Goal: Transaction & Acquisition: Book appointment/travel/reservation

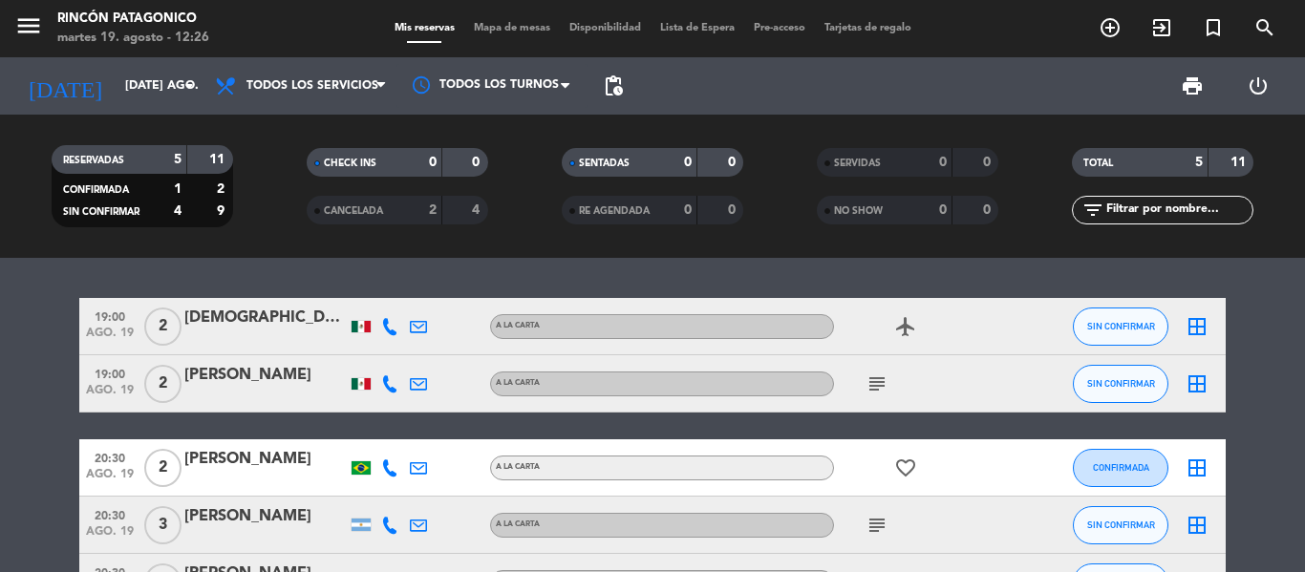
click at [882, 379] on icon "subject" at bounding box center [877, 384] width 23 height 23
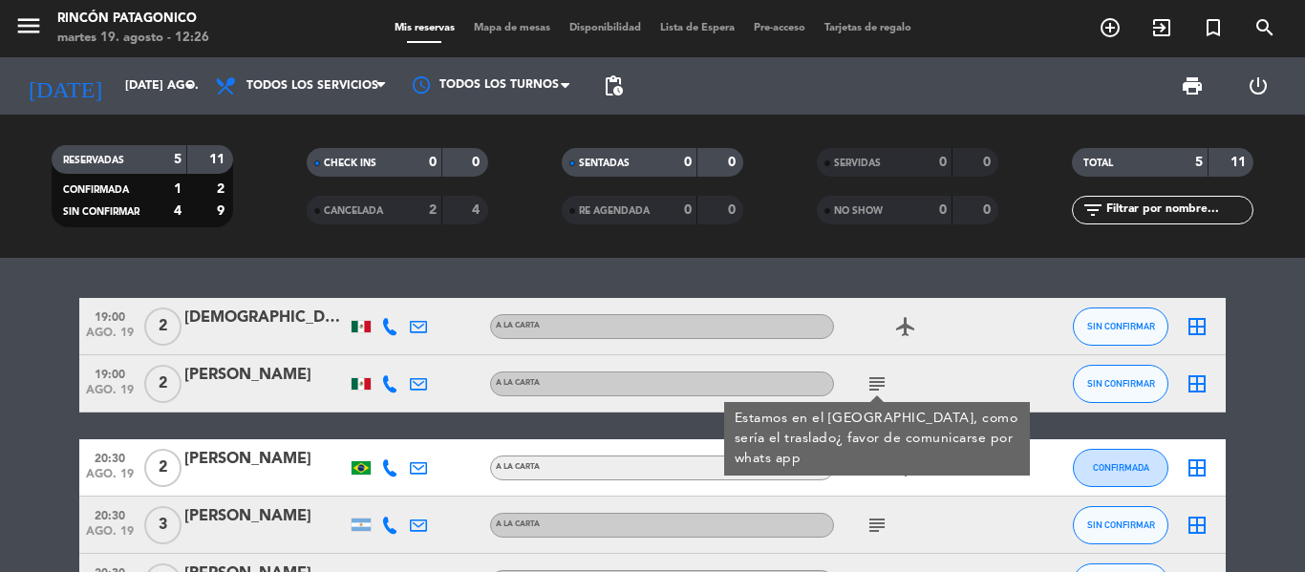
click at [882, 379] on icon "subject" at bounding box center [877, 384] width 23 height 23
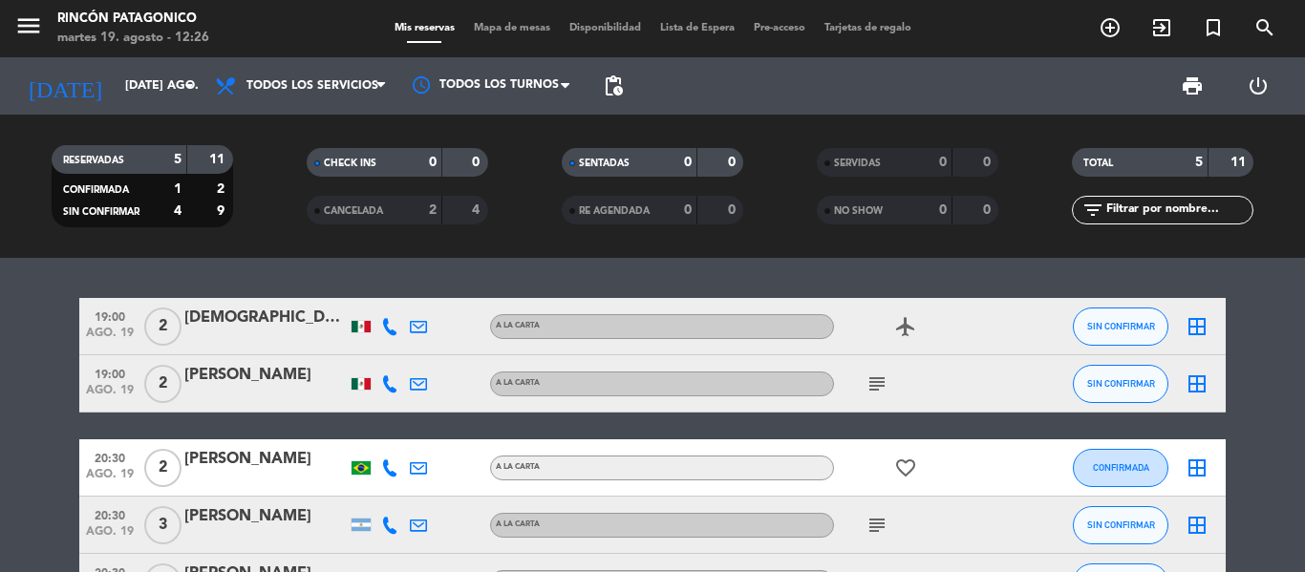
click at [882, 379] on icon "subject" at bounding box center [877, 384] width 23 height 23
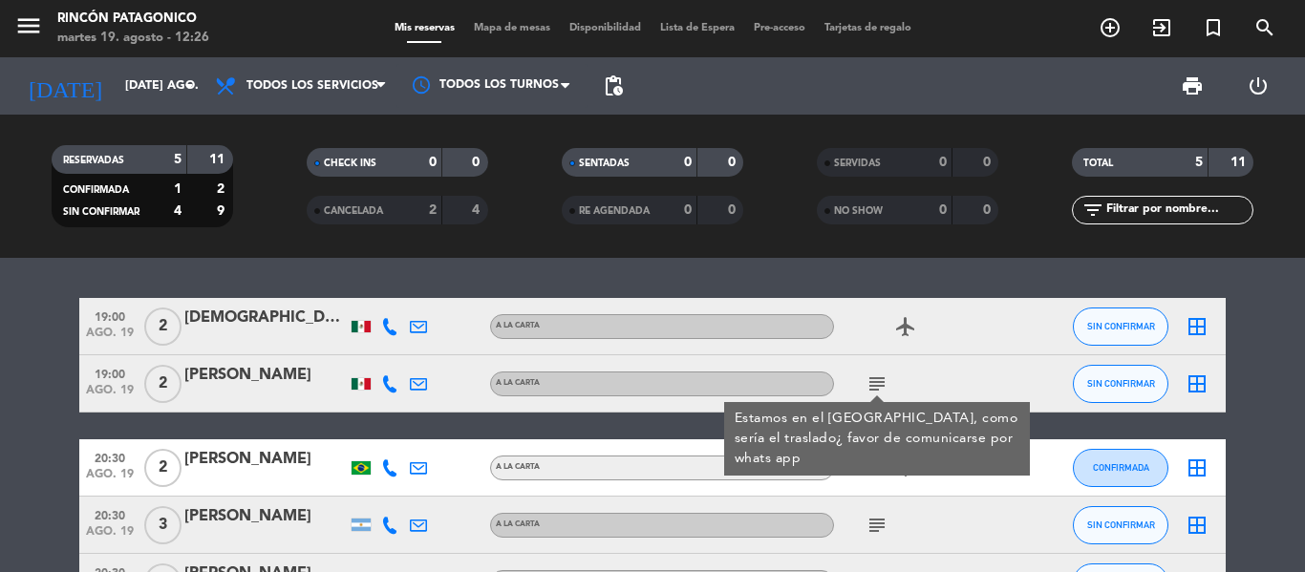
click at [882, 379] on icon "subject" at bounding box center [877, 384] width 23 height 23
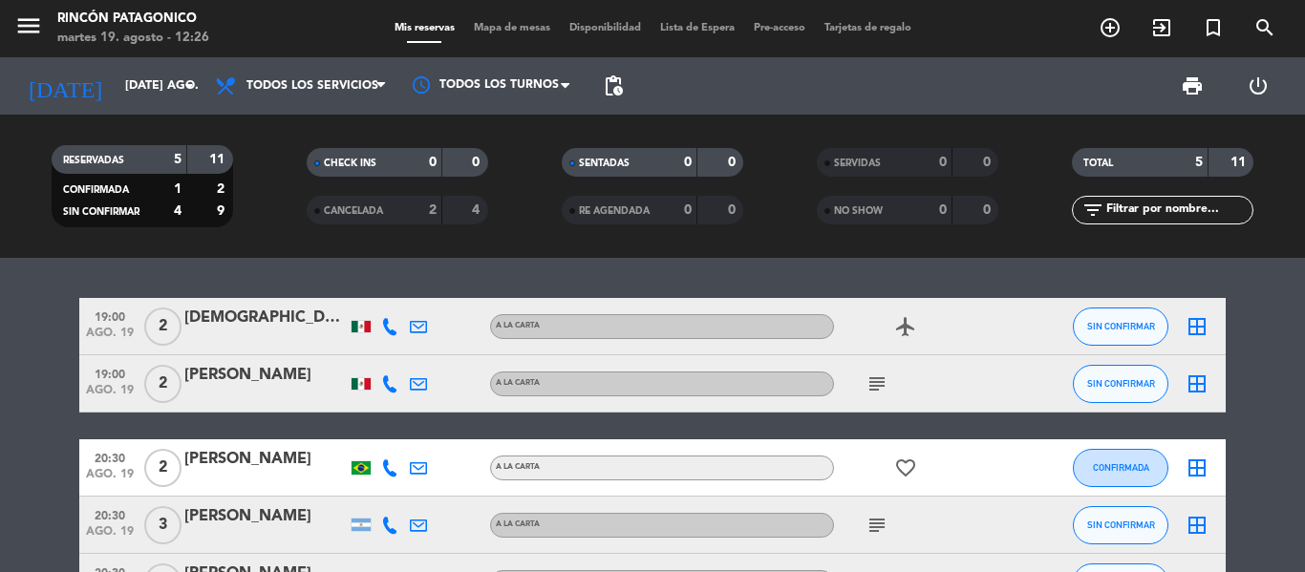
click at [869, 527] on icon "subject" at bounding box center [877, 525] width 23 height 23
click at [1114, 27] on icon "add_circle_outline" at bounding box center [1110, 27] width 23 height 23
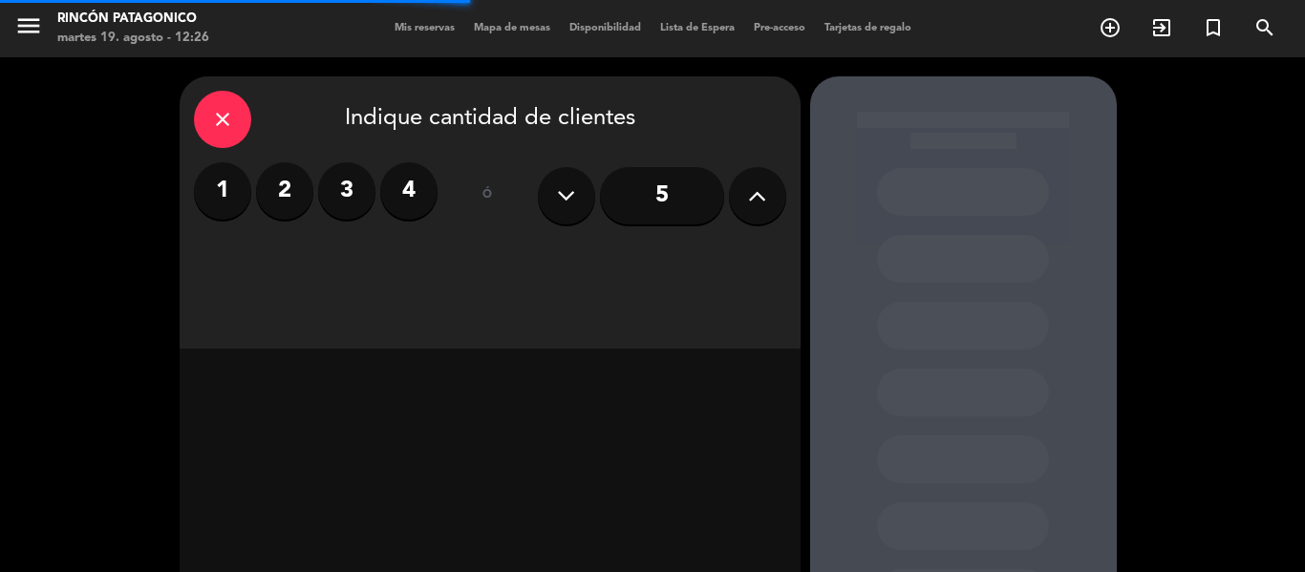
click at [754, 189] on icon at bounding box center [757, 196] width 18 height 29
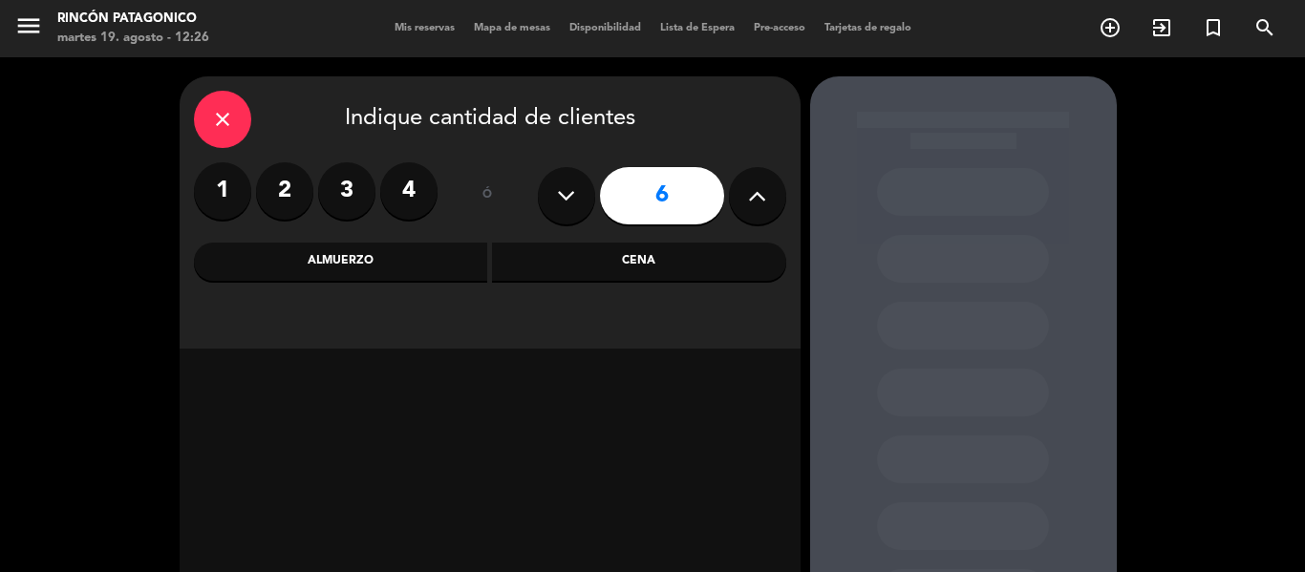
click at [433, 277] on div "Almuerzo" at bounding box center [341, 262] width 294 height 38
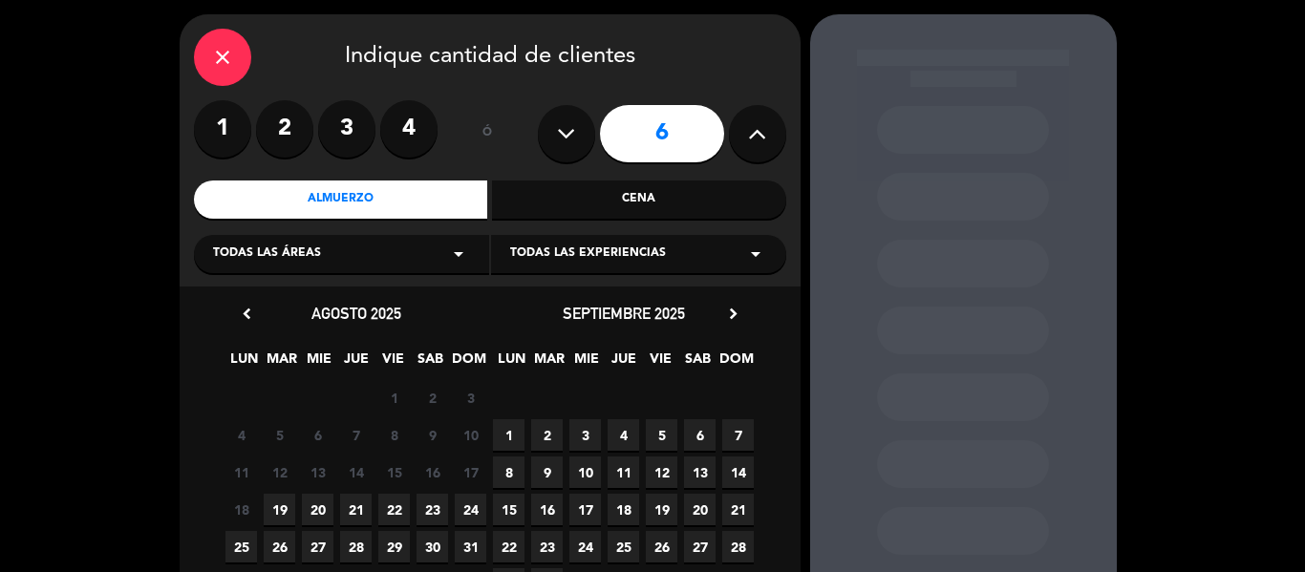
scroll to position [96, 0]
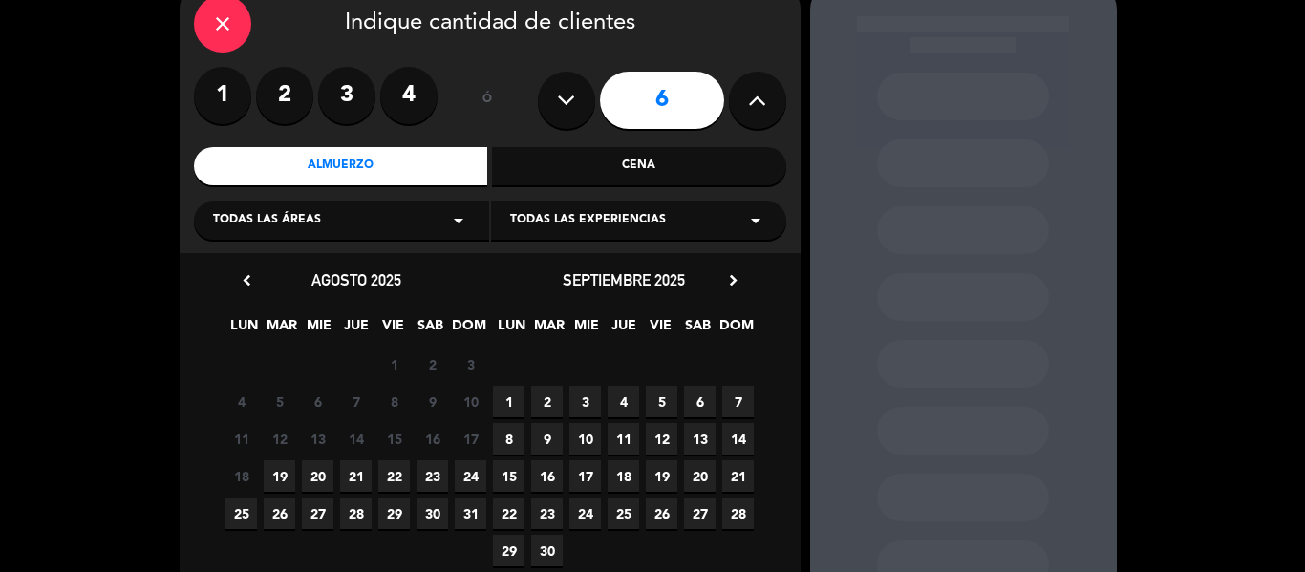
click at [287, 469] on span "19" at bounding box center [280, 477] width 32 height 32
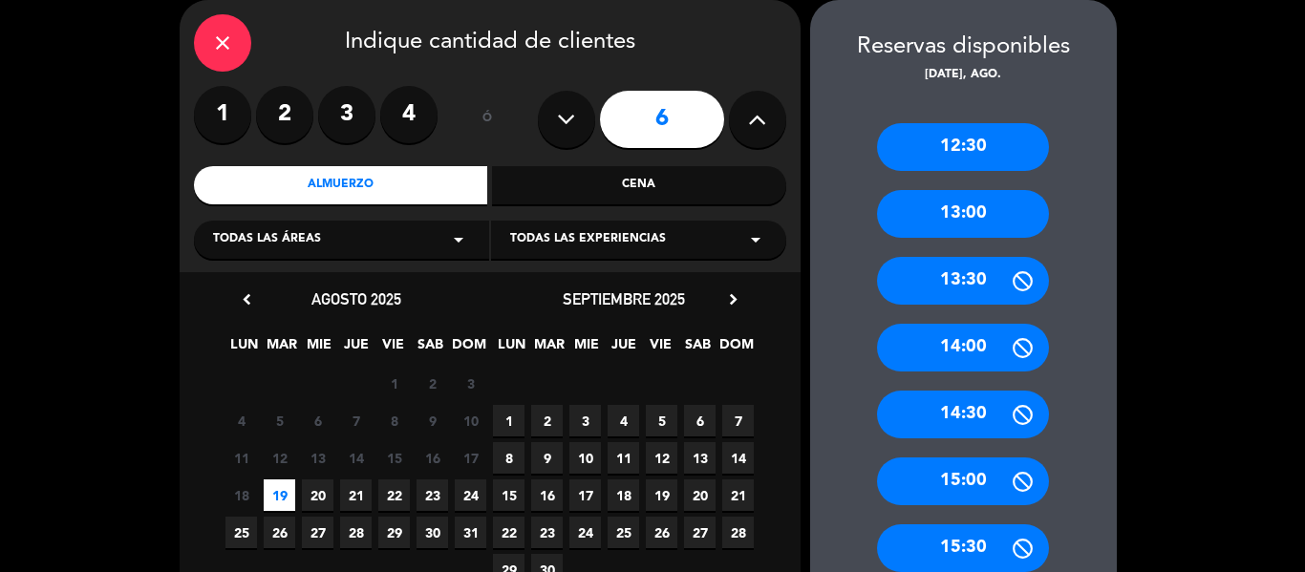
click at [979, 282] on div "13:30" at bounding box center [963, 281] width 172 height 48
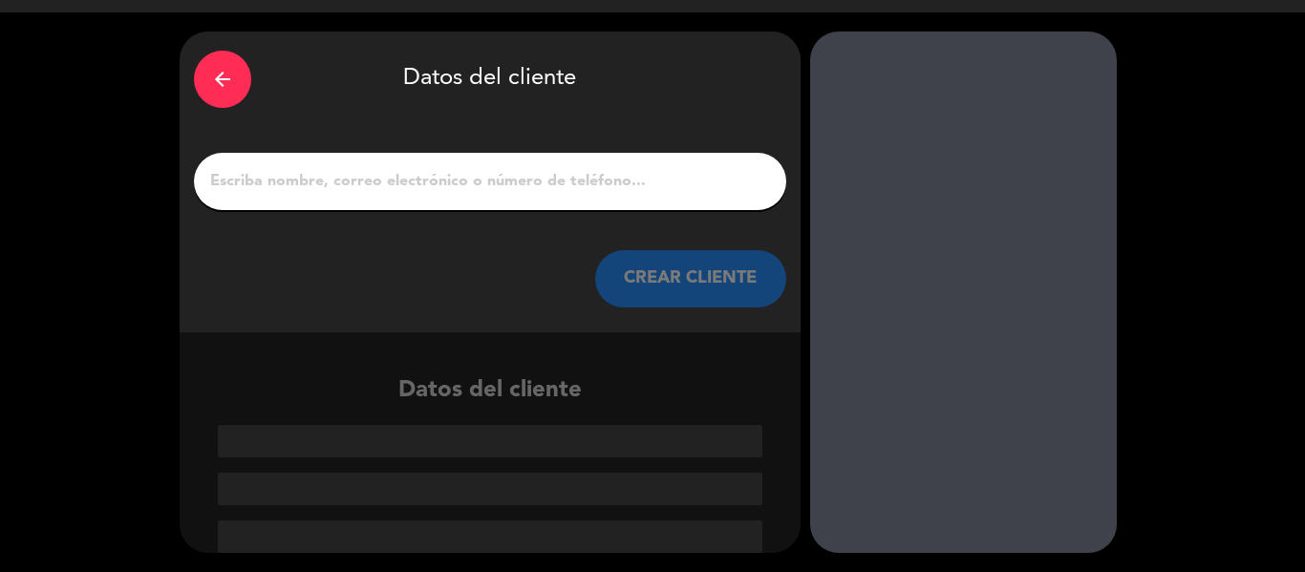
scroll to position [45, 0]
click at [580, 172] on input "1" at bounding box center [490, 181] width 564 height 27
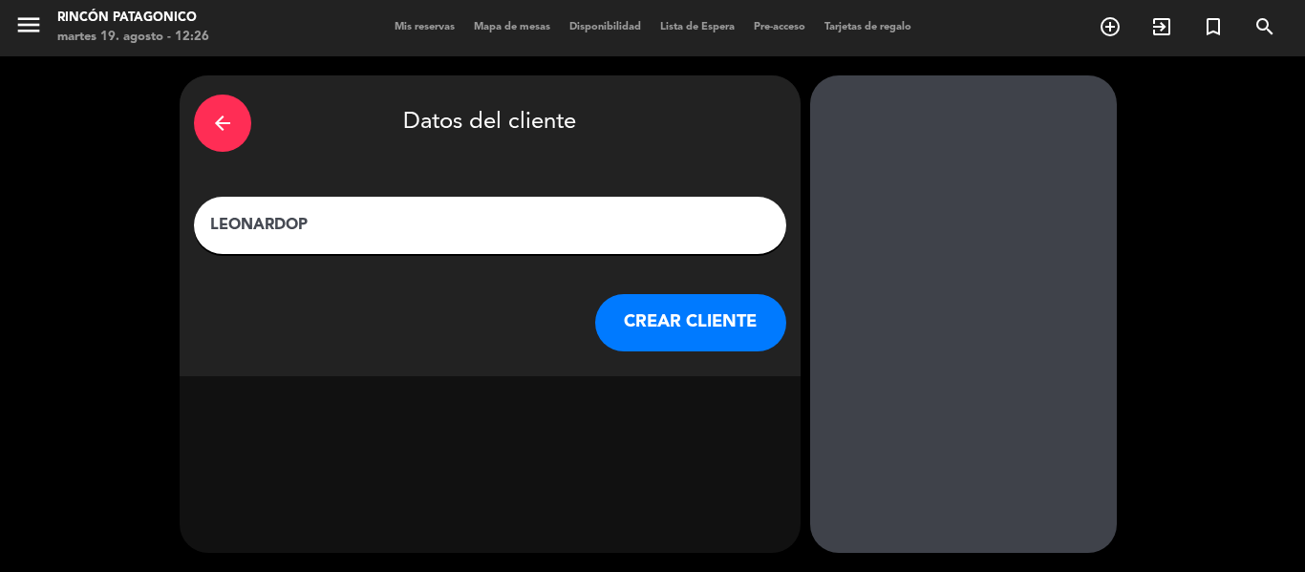
scroll to position [1, 0]
type input "[PERSON_NAME]"
click at [665, 331] on button "CREAR CLIENTE" at bounding box center [690, 322] width 191 height 57
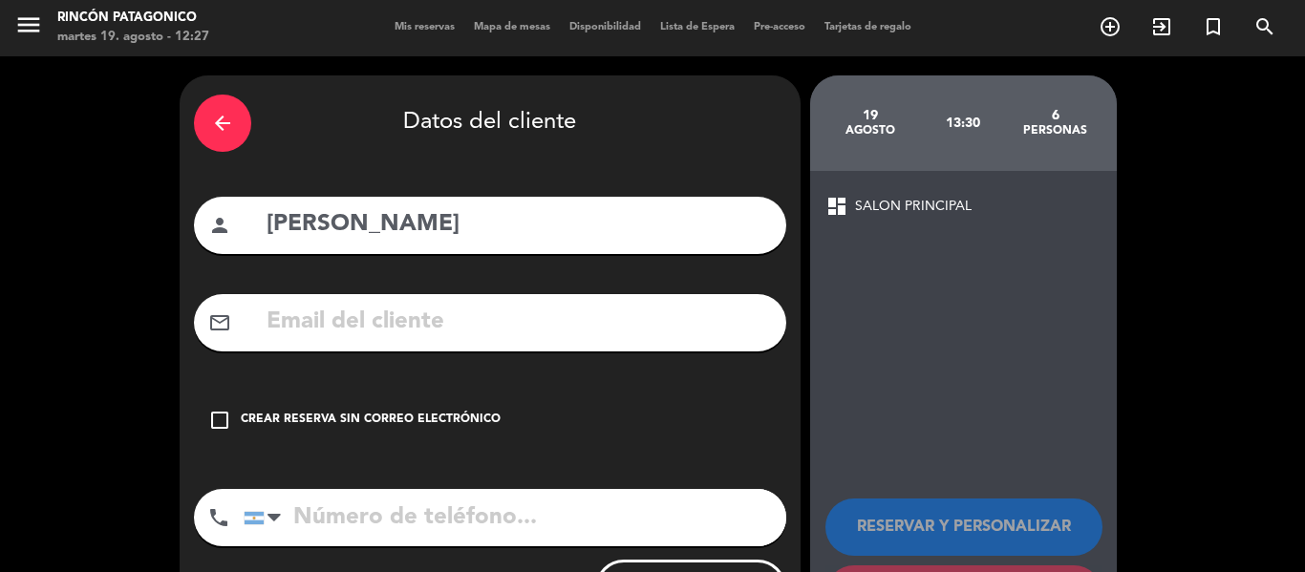
click at [542, 414] on div "check_box_outline_blank Crear reserva sin correo electrónico" at bounding box center [490, 420] width 592 height 57
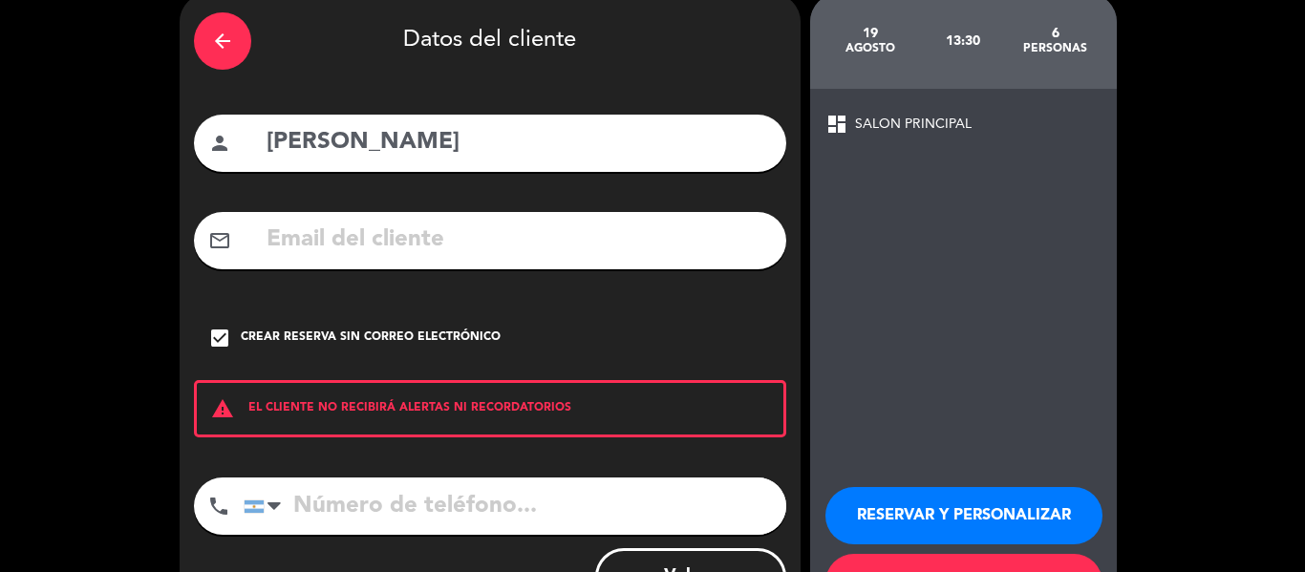
scroll to position [164, 0]
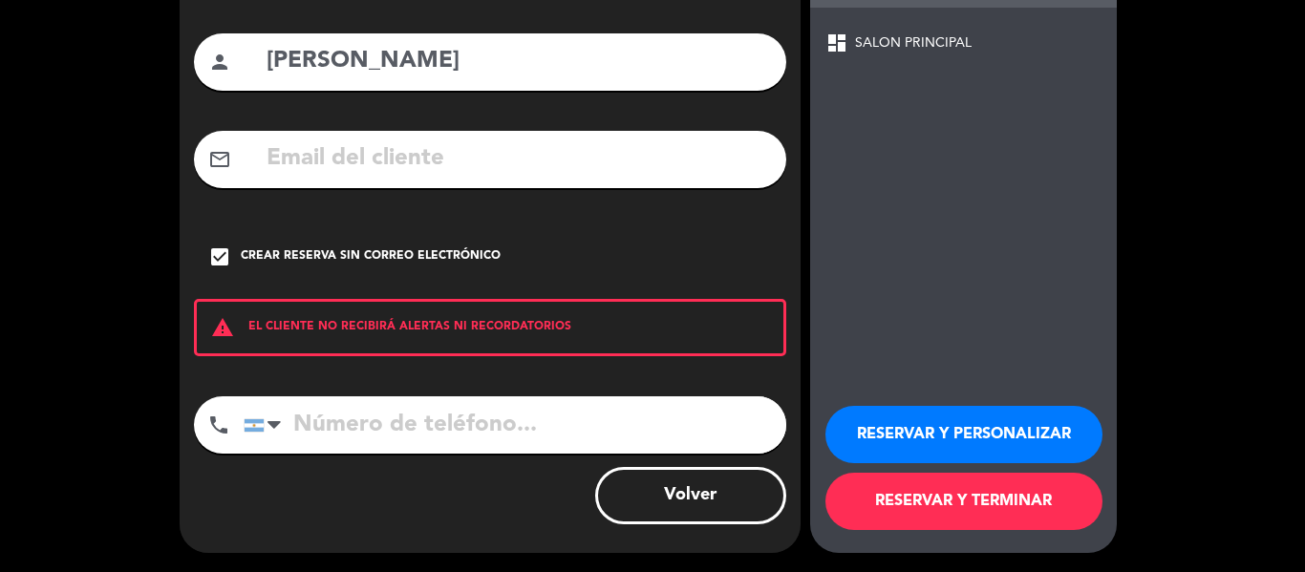
click at [883, 497] on button "RESERVAR Y TERMINAR" at bounding box center [964, 501] width 277 height 57
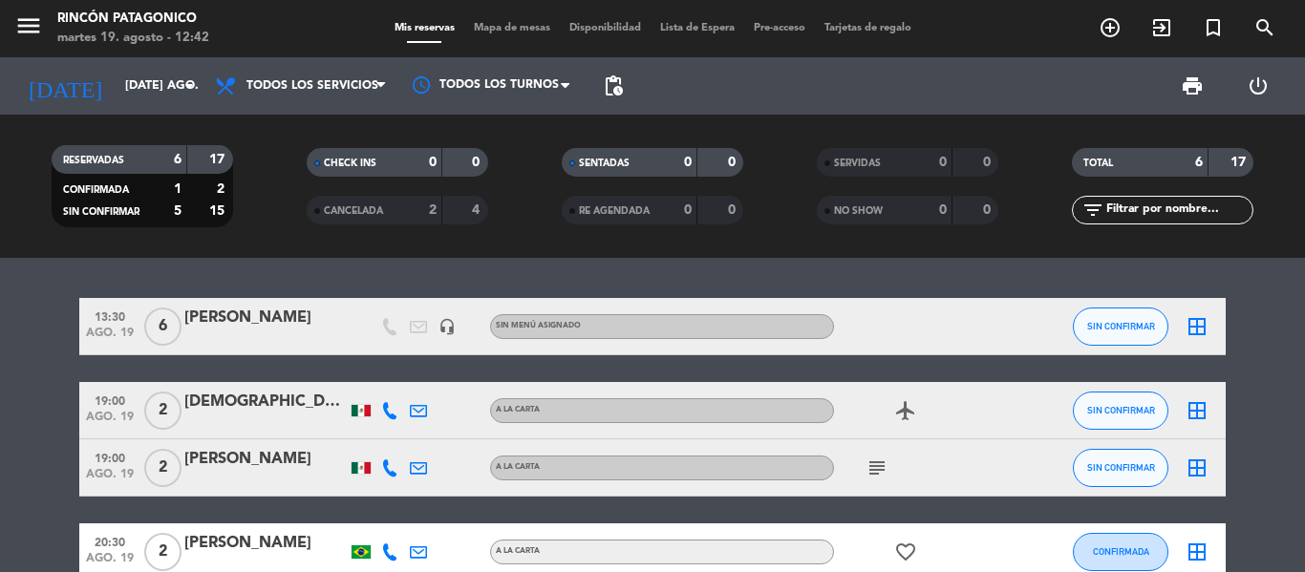
click at [13, 245] on div "RESERVADAS 6 17 CONFIRMADA 1 2 SIN CONFIRMAR 5 15 CHECK INS 0 0 CANCELADA 2 4 S…" at bounding box center [652, 186] width 1305 height 143
click at [1106, 21] on icon "add_circle_outline" at bounding box center [1110, 27] width 23 height 23
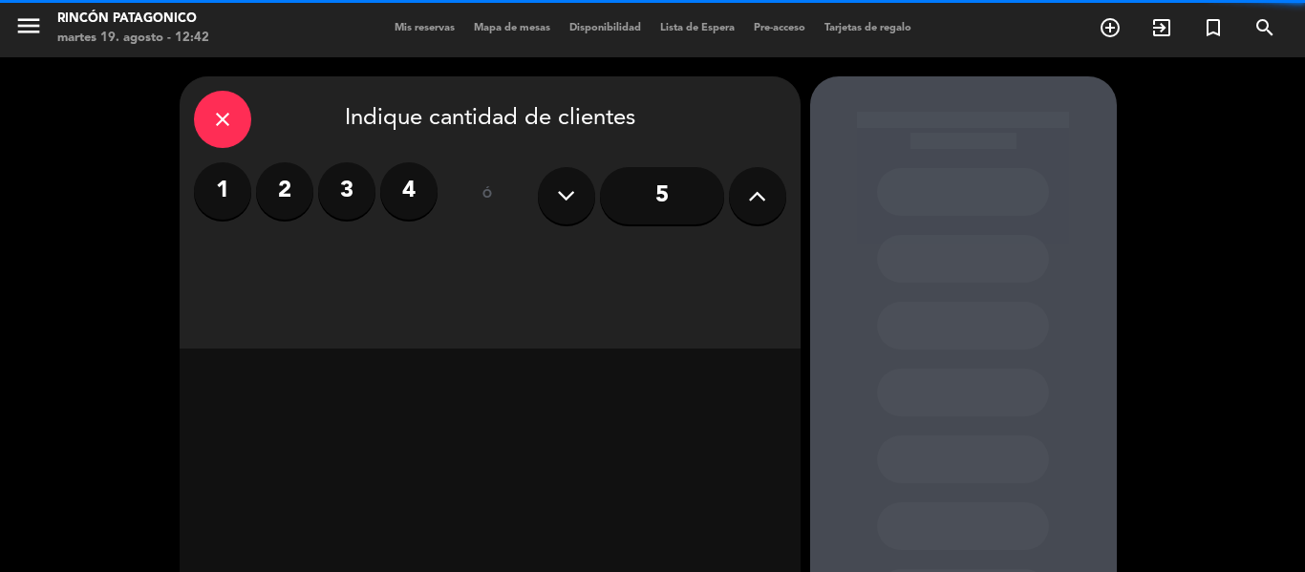
click at [682, 183] on input "5" at bounding box center [662, 195] width 124 height 57
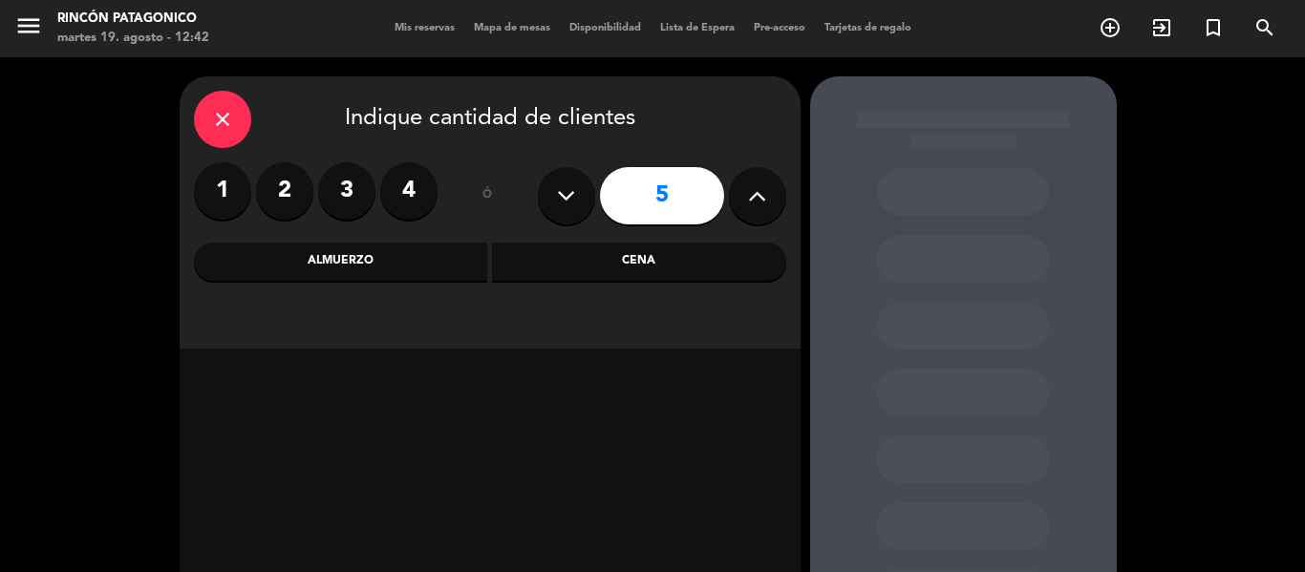
click at [382, 272] on div "Almuerzo" at bounding box center [341, 262] width 294 height 38
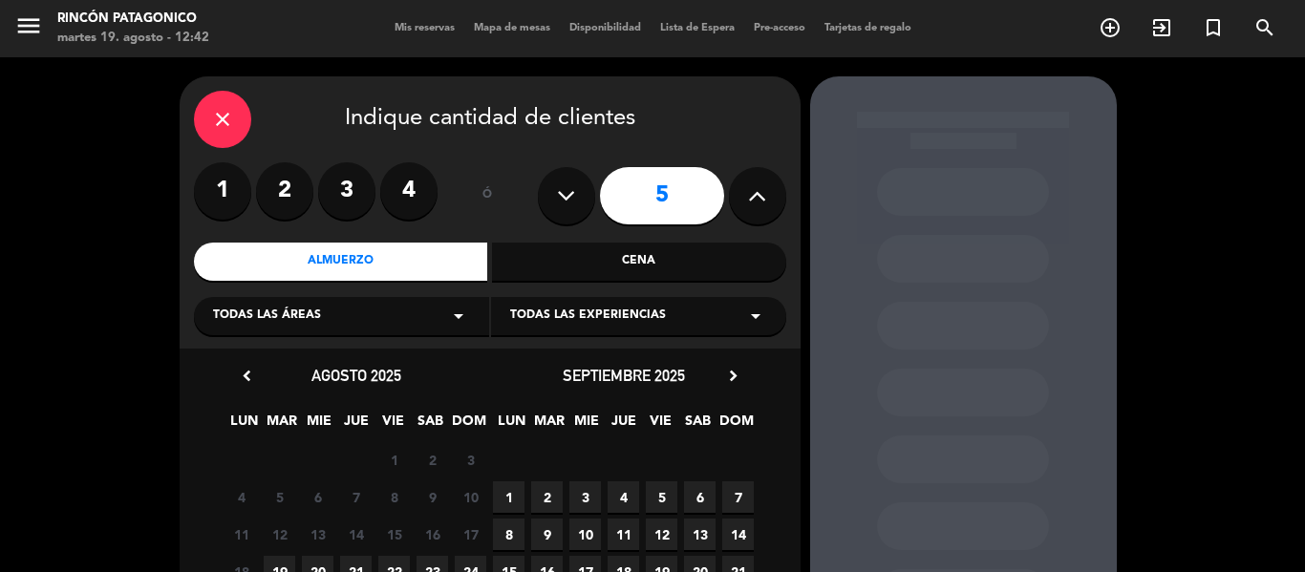
scroll to position [96, 0]
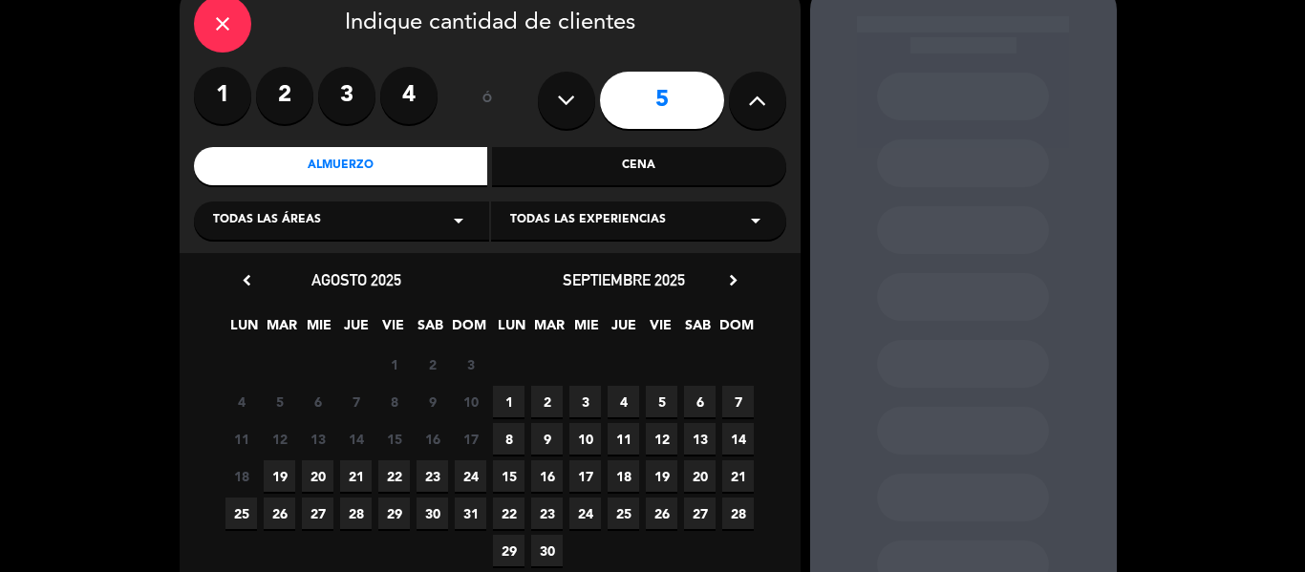
click at [286, 475] on span "19" at bounding box center [280, 477] width 32 height 32
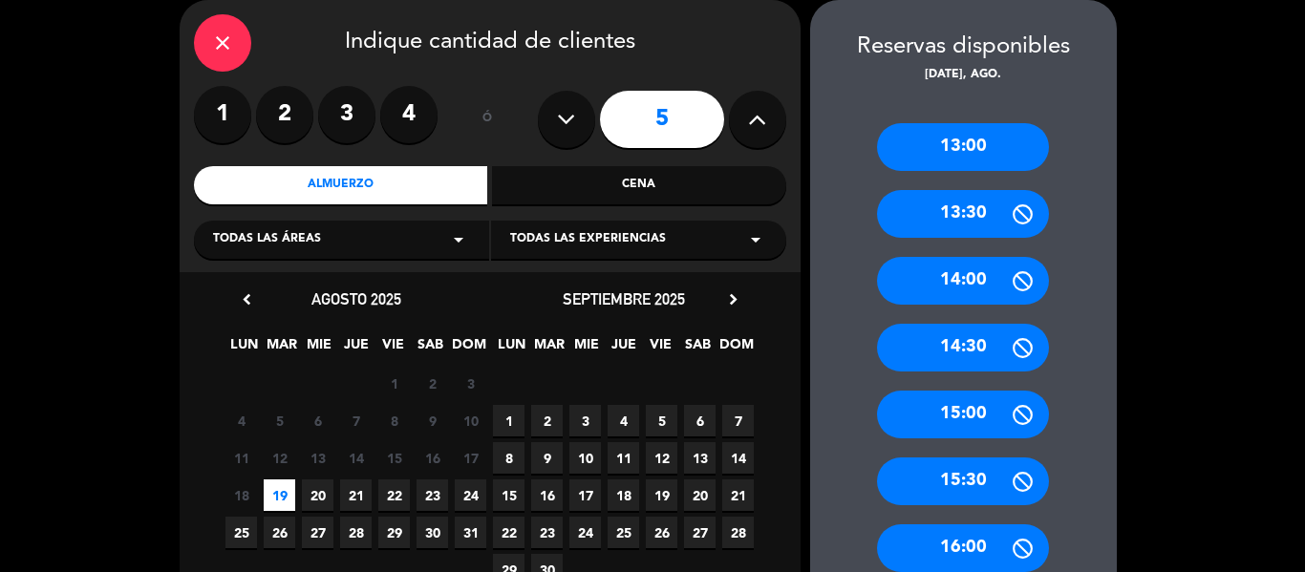
click at [963, 227] on div "13:30" at bounding box center [963, 214] width 172 height 48
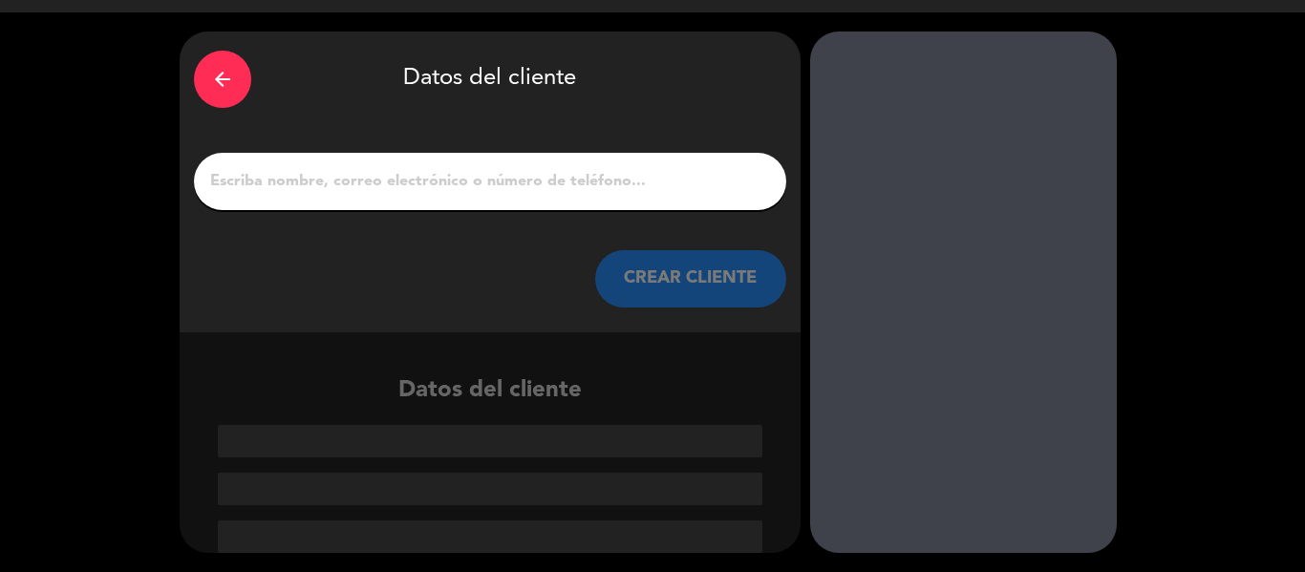
click at [437, 182] on input "1" at bounding box center [490, 181] width 564 height 27
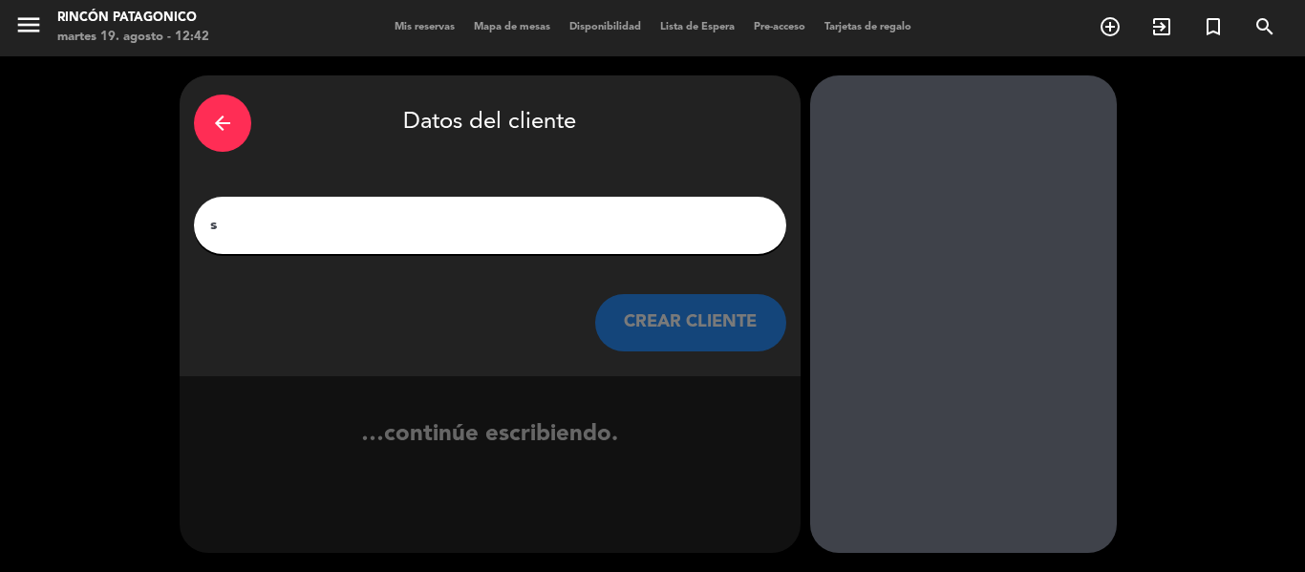
scroll to position [1, 0]
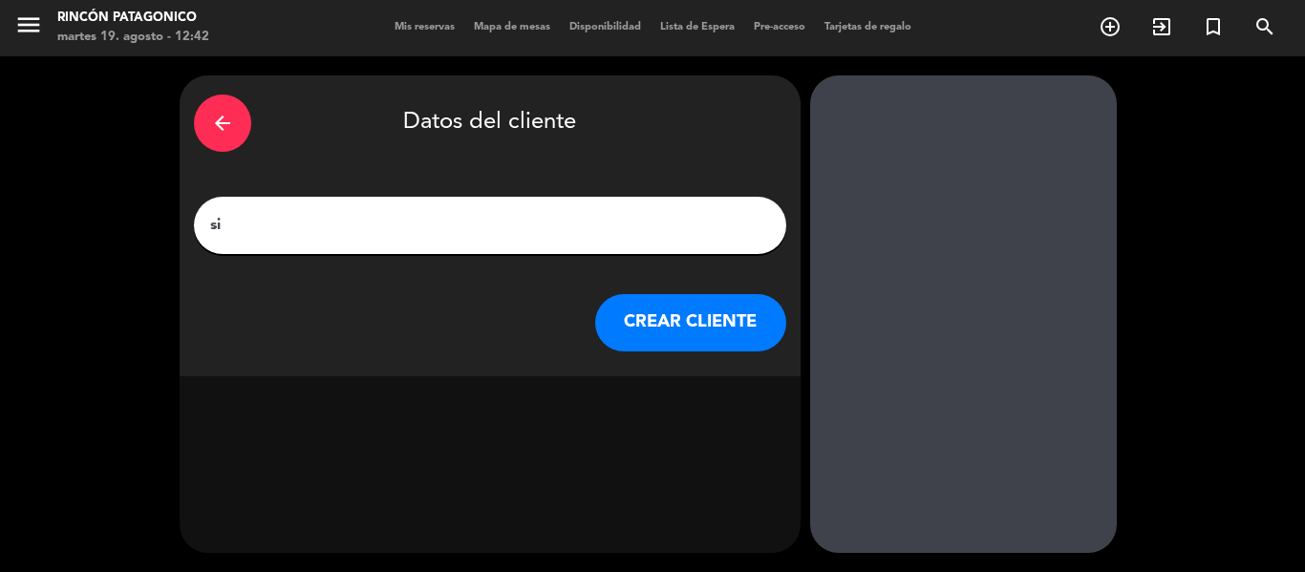
type input "s"
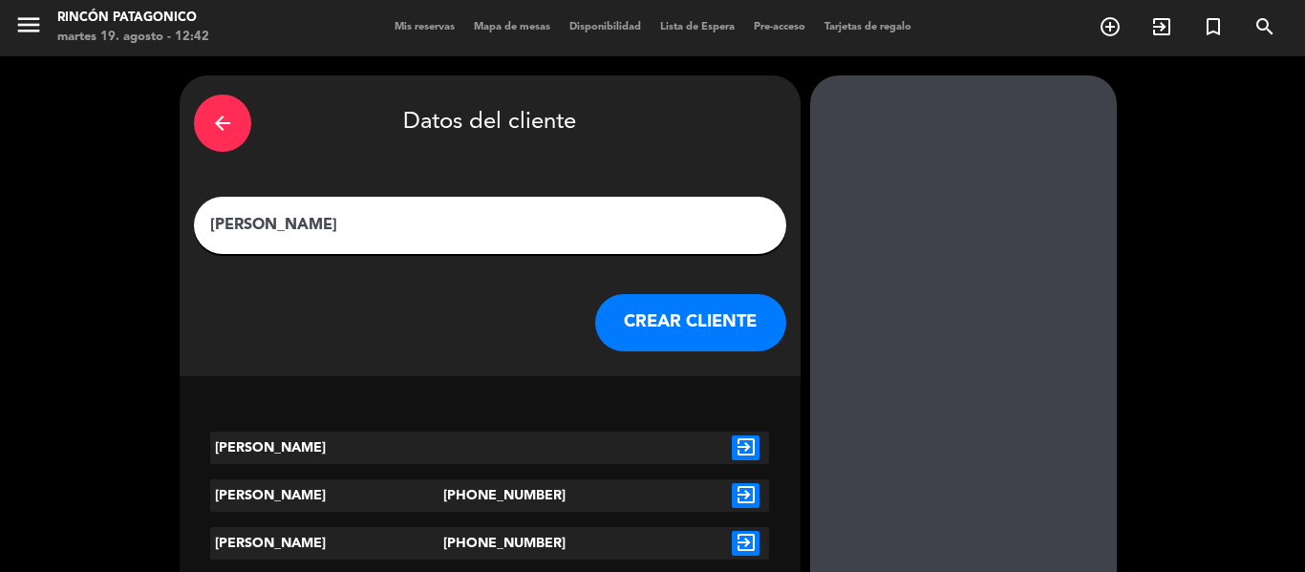
scroll to position [45, 0]
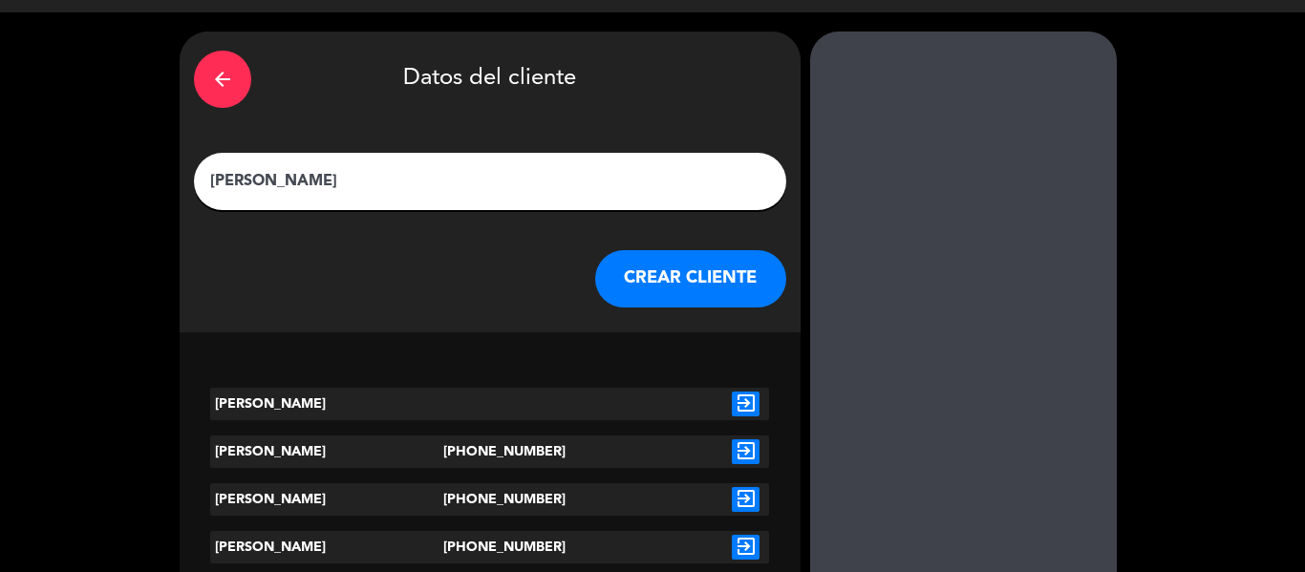
type input "[PERSON_NAME]"
click at [640, 300] on button "CREAR CLIENTE" at bounding box center [690, 278] width 191 height 57
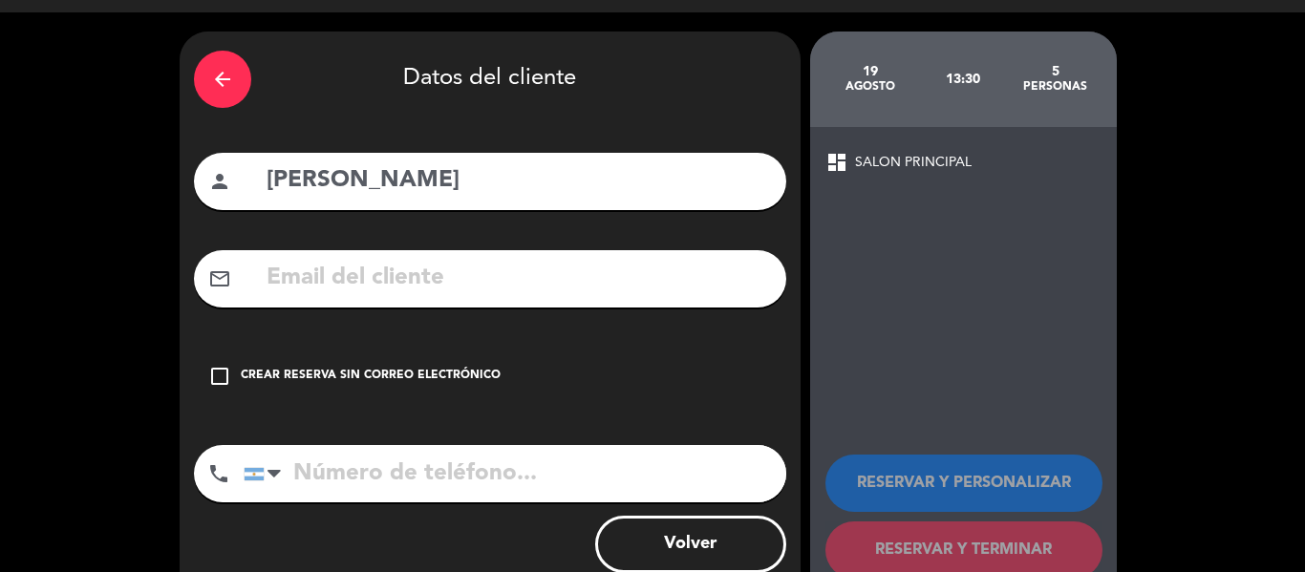
click at [391, 391] on div "check_box_outline_blank Crear reserva sin correo electrónico" at bounding box center [490, 376] width 592 height 57
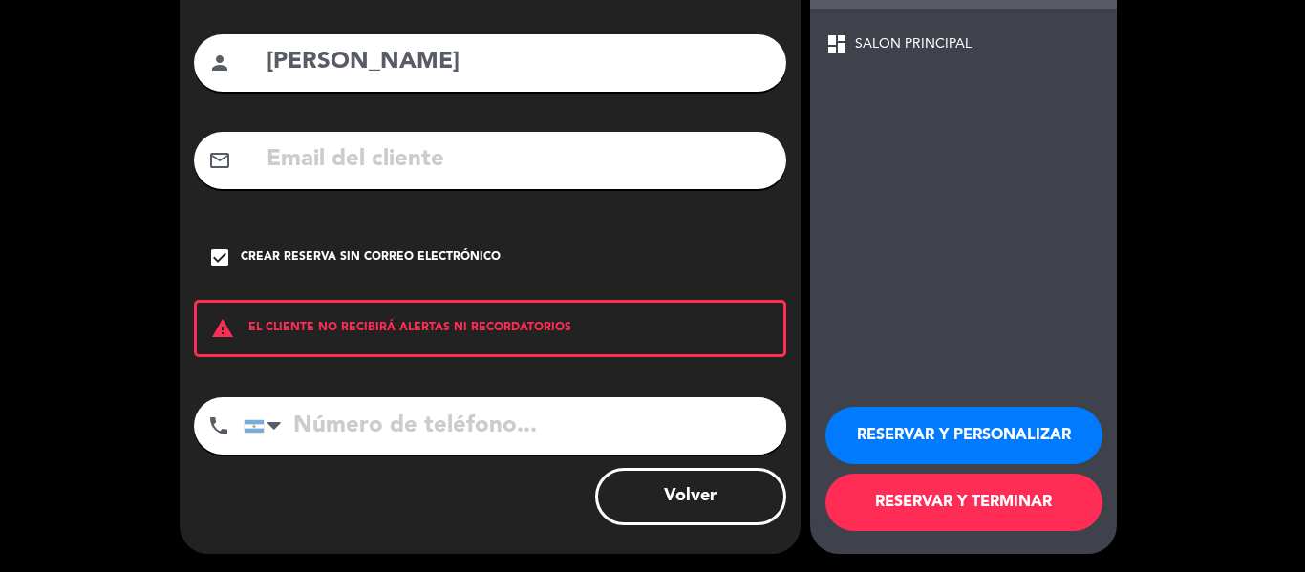
scroll to position [164, 0]
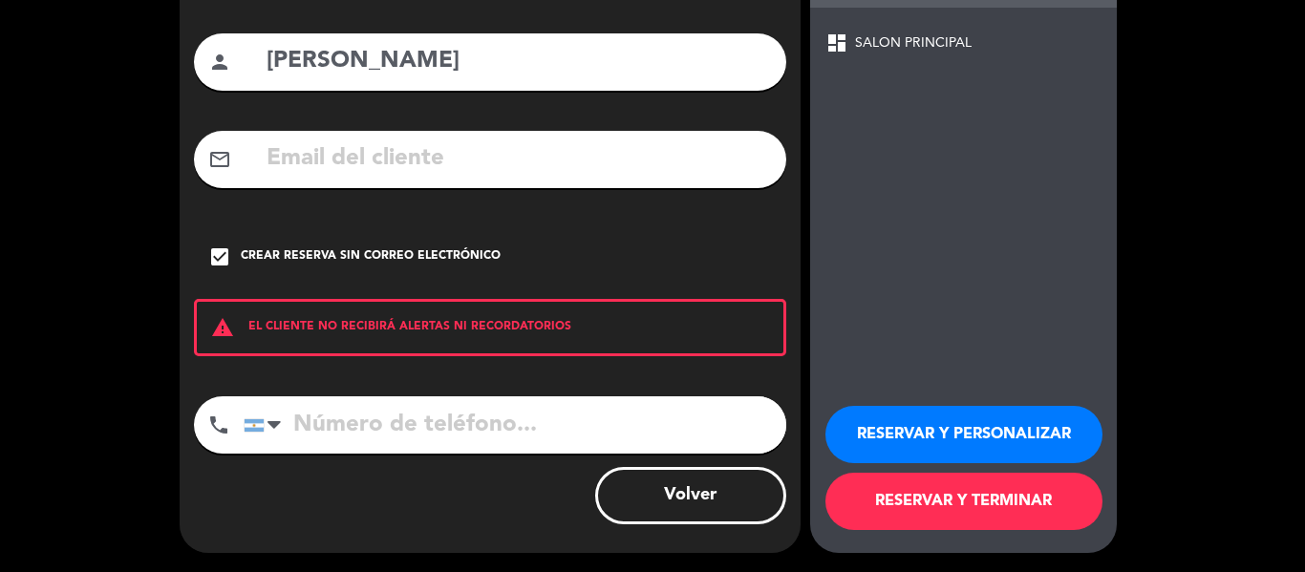
click at [894, 485] on button "RESERVAR Y TERMINAR" at bounding box center [964, 501] width 277 height 57
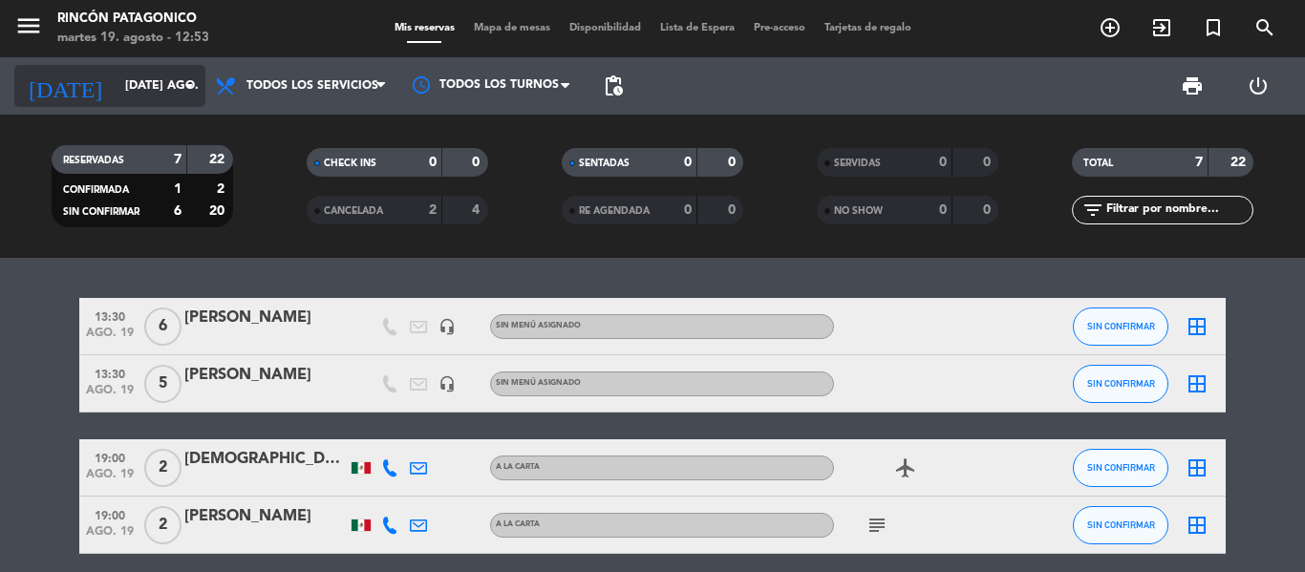
click at [63, 100] on icon "[DATE]" at bounding box center [64, 86] width 101 height 42
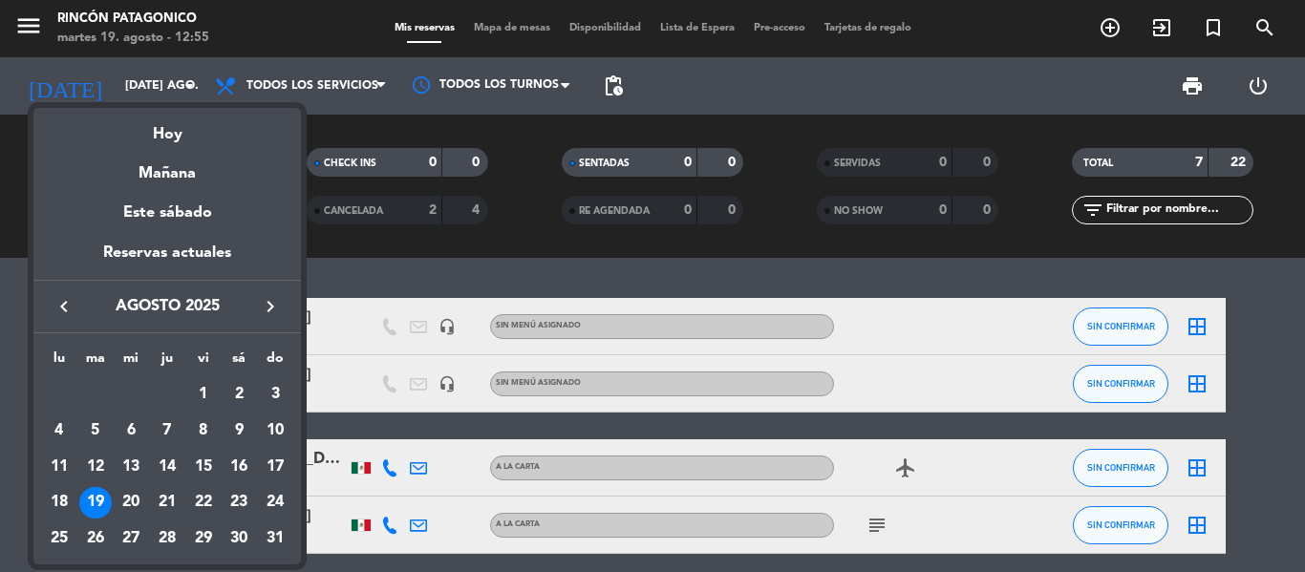
click at [801, 270] on div at bounding box center [652, 286] width 1305 height 572
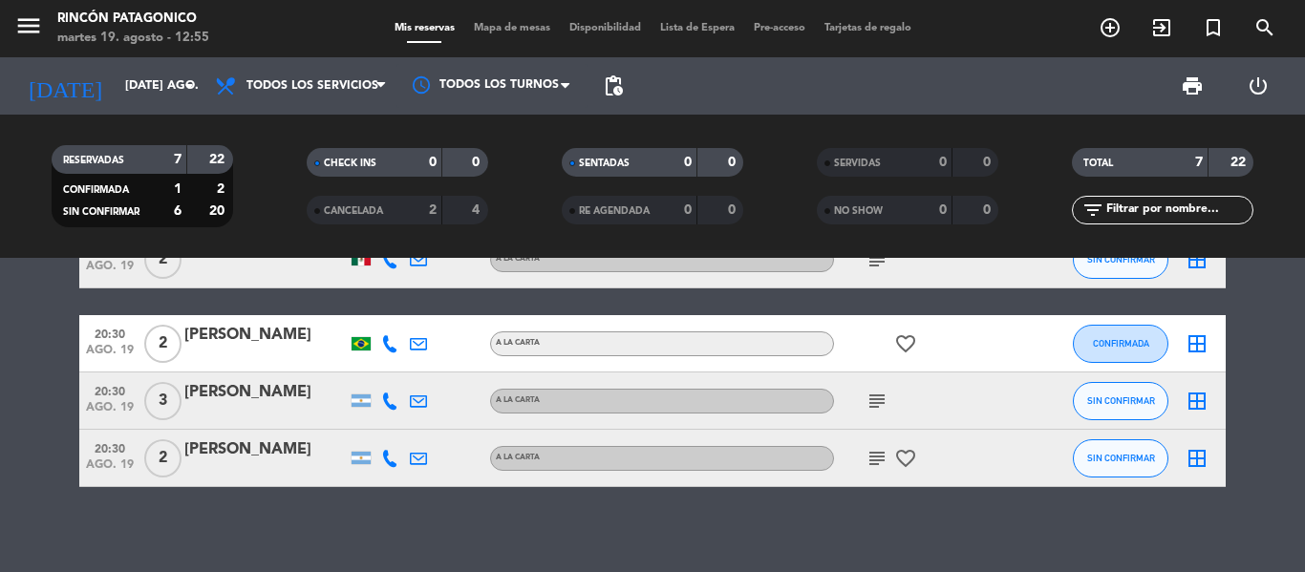
scroll to position [276, 0]
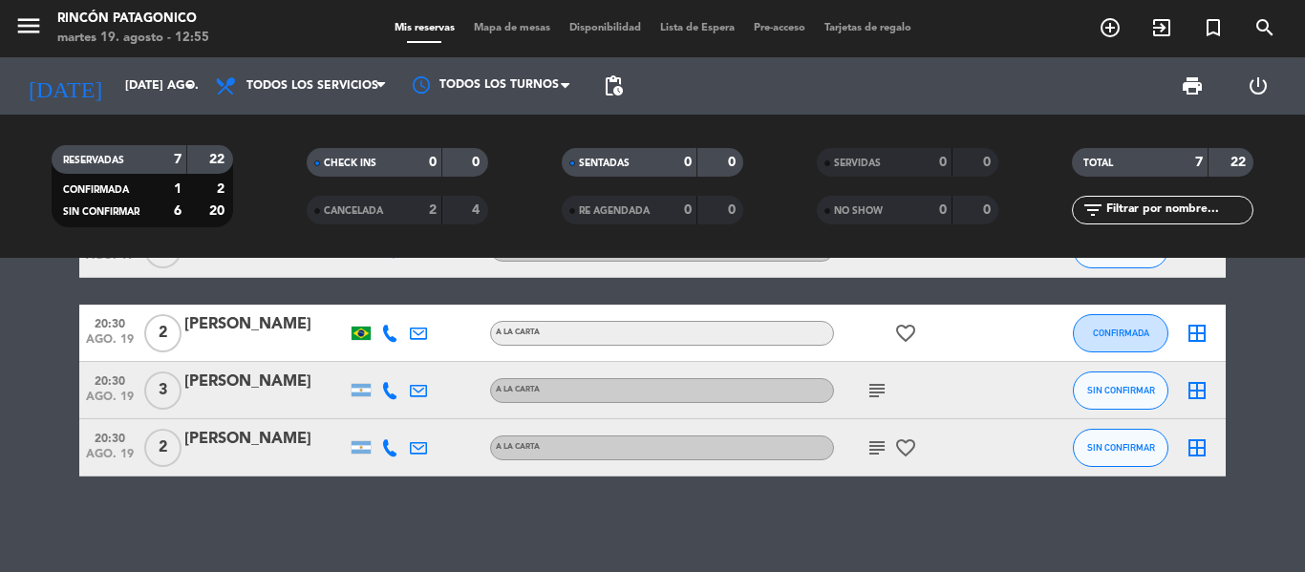
click at [884, 377] on div "subject" at bounding box center [920, 390] width 172 height 56
click at [882, 385] on icon "subject" at bounding box center [877, 390] width 23 height 23
click at [872, 457] on icon "subject" at bounding box center [877, 448] width 23 height 23
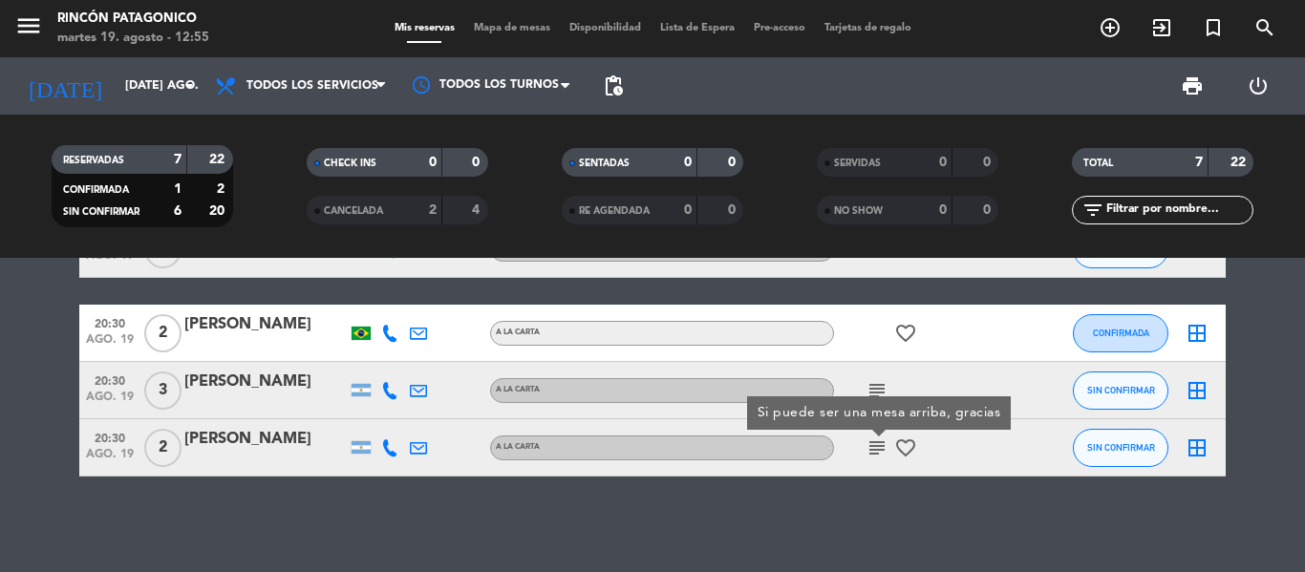
click at [860, 526] on div "13:30 ago. 19 6 [PERSON_NAME] headset_mic Sin menú asignado SIN CONFIRMAR borde…" at bounding box center [652, 415] width 1305 height 314
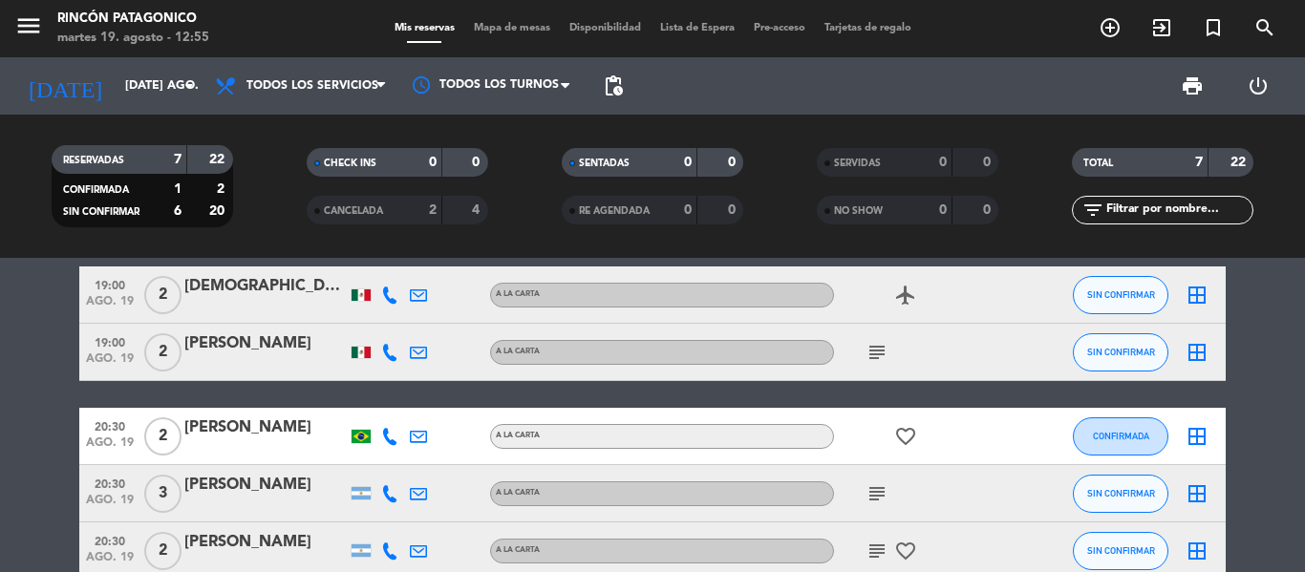
scroll to position [0, 0]
